Goal: Transaction & Acquisition: Purchase product/service

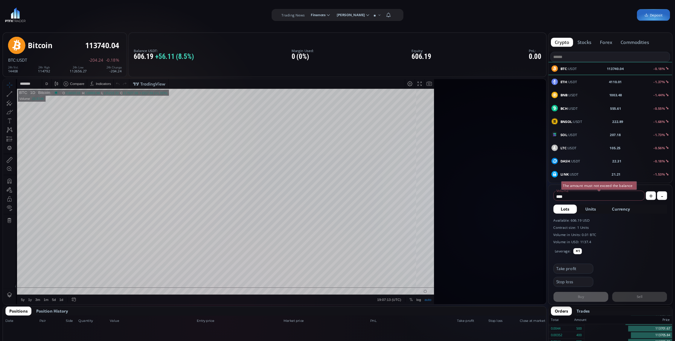
scroll to position [86, 0]
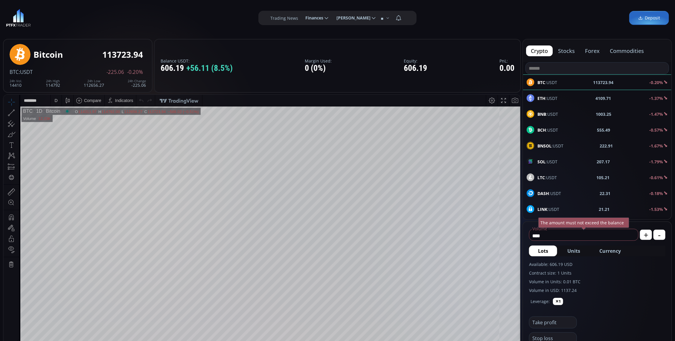
click at [54, 99] on div "D" at bounding box center [56, 100] width 5 height 11
click at [62, 119] on div "1 minute" at bounding box center [72, 122] width 42 height 10
click at [575, 177] on div "LTC :USDT 105.23 -0.60%" at bounding box center [597, 178] width 141 height 8
click at [57, 98] on div "D" at bounding box center [55, 100] width 3 height 5
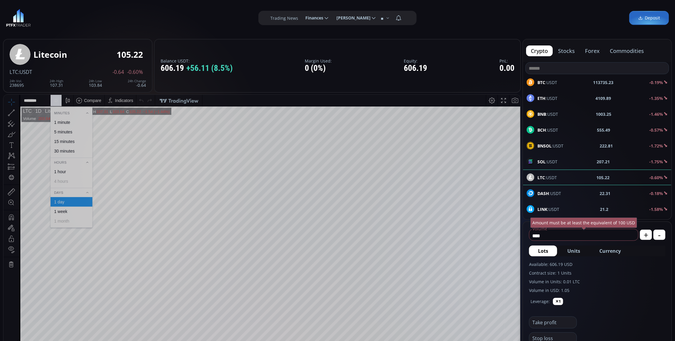
click at [63, 120] on div "1 minute" at bounding box center [62, 122] width 16 height 5
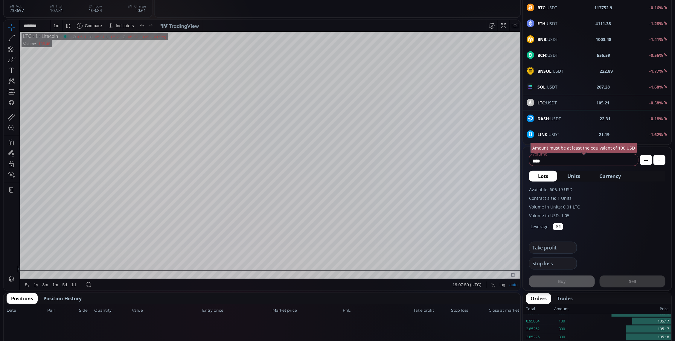
scroll to position [37, 0]
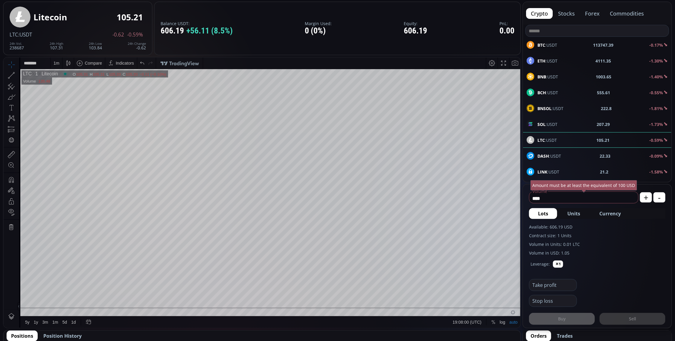
click at [561, 126] on div "SOL :USDT 207.29 -1.73%" at bounding box center [597, 124] width 141 height 8
click at [57, 59] on div "D" at bounding box center [56, 62] width 5 height 11
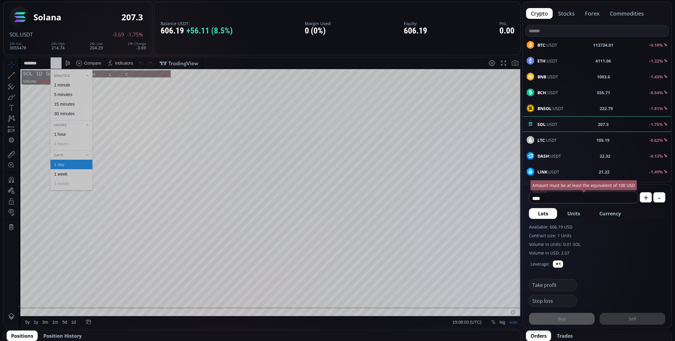
click at [76, 83] on div "1 minute" at bounding box center [71, 84] width 37 height 5
click at [582, 138] on div "LTC :USDT 105.21 -0.60%" at bounding box center [597, 140] width 141 height 8
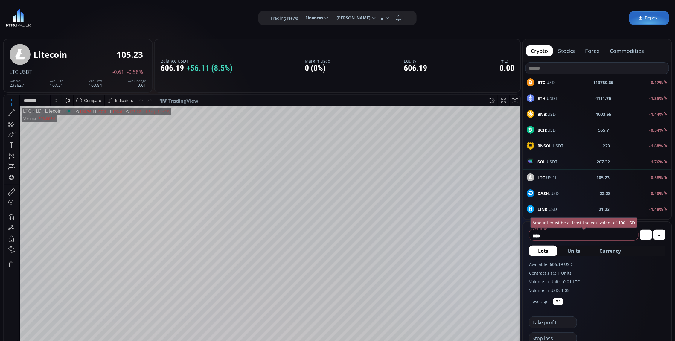
click at [570, 84] on div "BTC :USDT 113750.65 -0.17%" at bounding box center [597, 82] width 141 height 8
click at [55, 99] on div "D" at bounding box center [55, 100] width 3 height 5
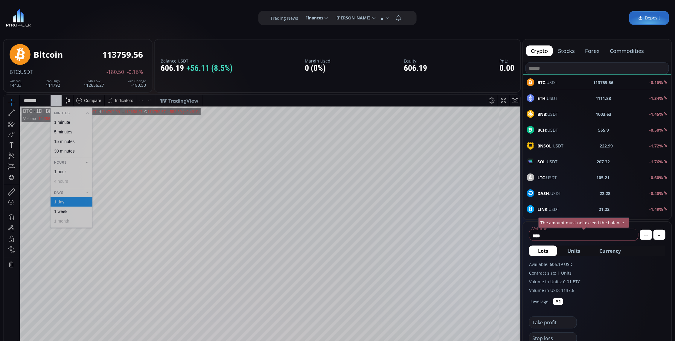
click at [68, 121] on div "1 minute" at bounding box center [62, 122] width 16 height 5
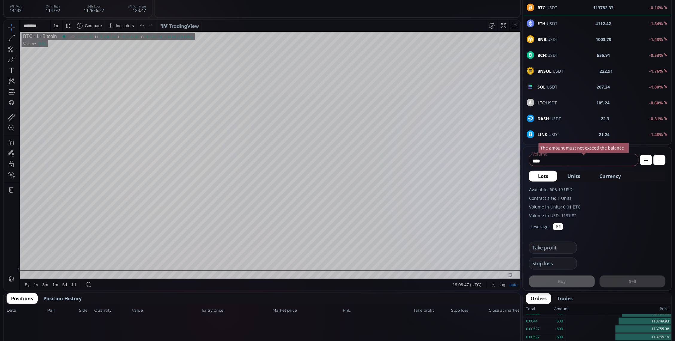
click at [617, 174] on span "Currency" at bounding box center [611, 176] width 22 height 7
type input "*********"
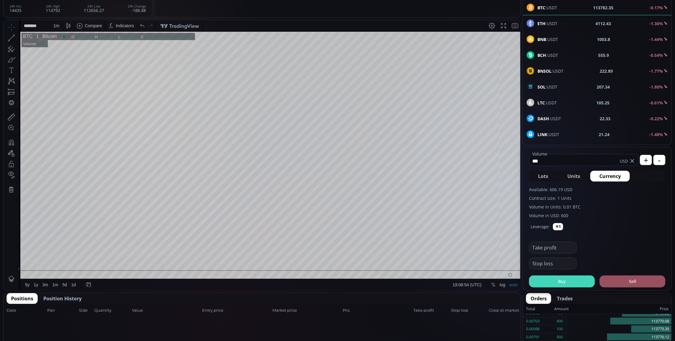
type input "***"
click at [570, 282] on button "Buy" at bounding box center [562, 282] width 66 height 12
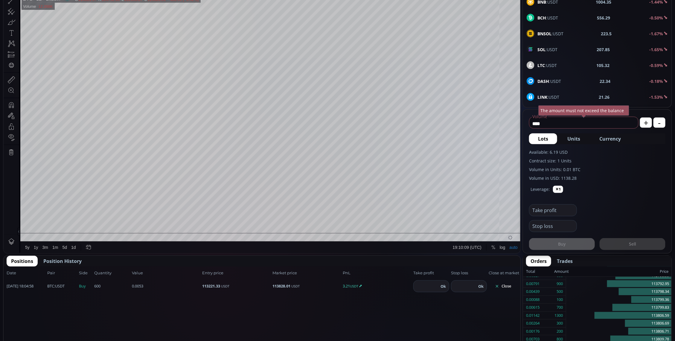
scroll to position [75, 0]
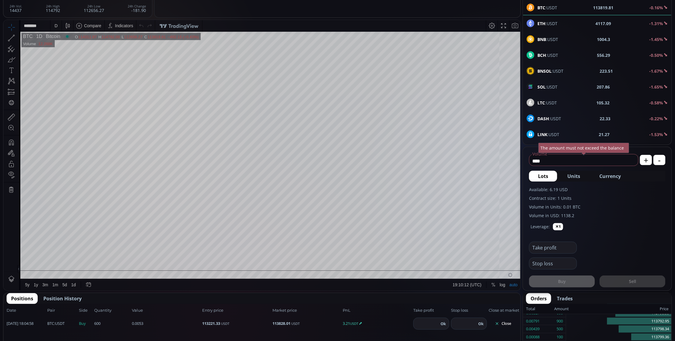
click at [52, 26] on div "D" at bounding box center [56, 25] width 11 height 11
click at [69, 50] on div "1 minute" at bounding box center [72, 47] width 42 height 10
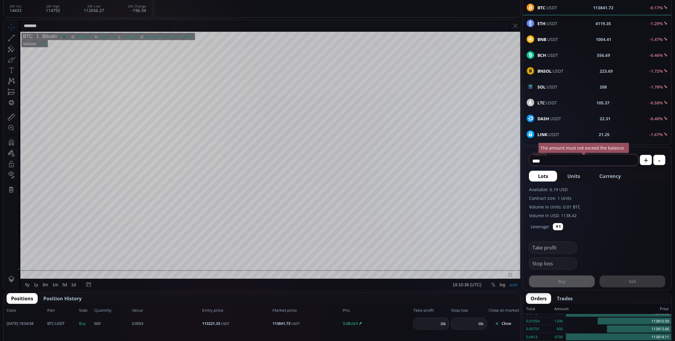
click at [57, 26] on div "1 m" at bounding box center [57, 25] width 6 height 5
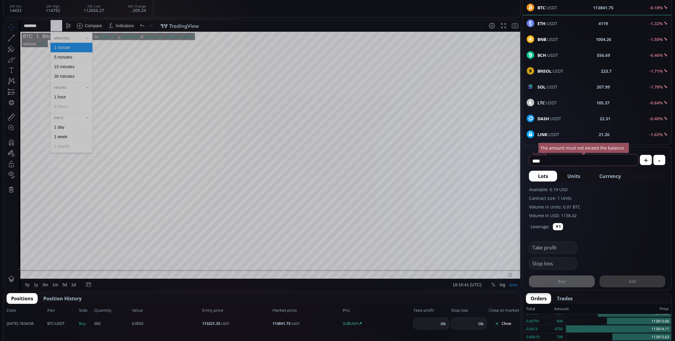
click at [70, 56] on div "5 minutes" at bounding box center [63, 56] width 18 height 5
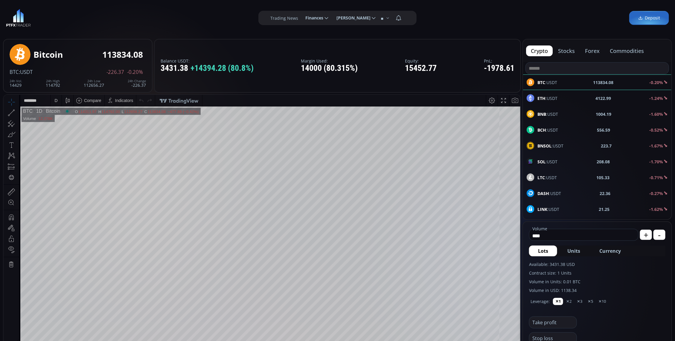
scroll to position [112, 0]
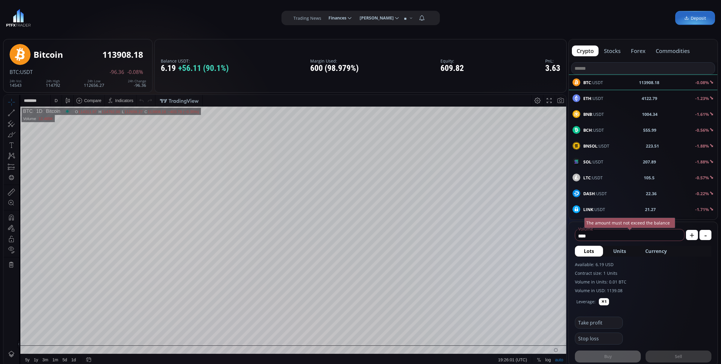
scroll to position [120, 0]
